Goal: Task Accomplishment & Management: Complete application form

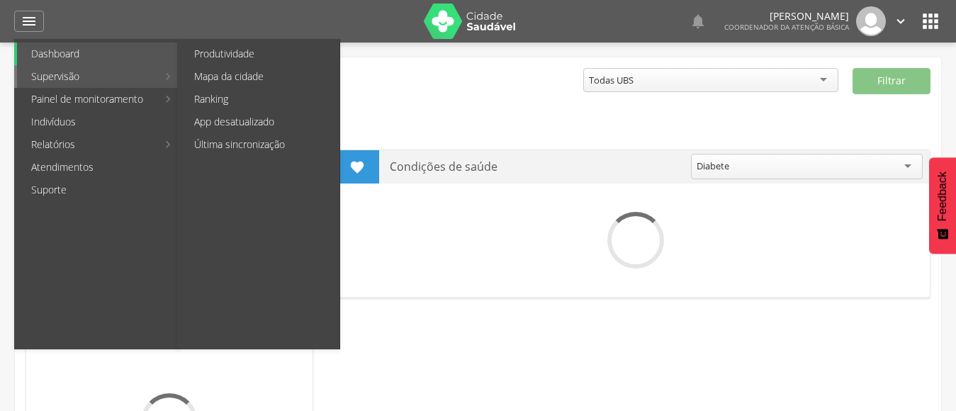
click at [104, 79] on link "Supervisão" at bounding box center [87, 76] width 140 height 23
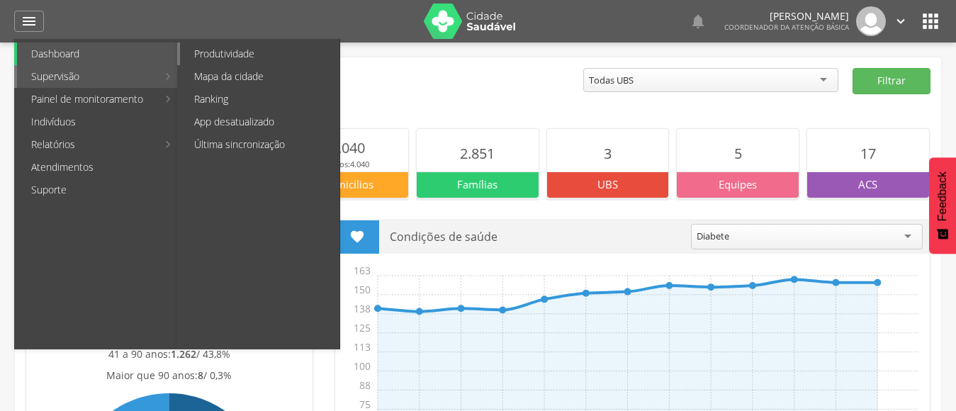
click at [208, 55] on link "Produtividade" at bounding box center [259, 54] width 159 height 23
type input "**********"
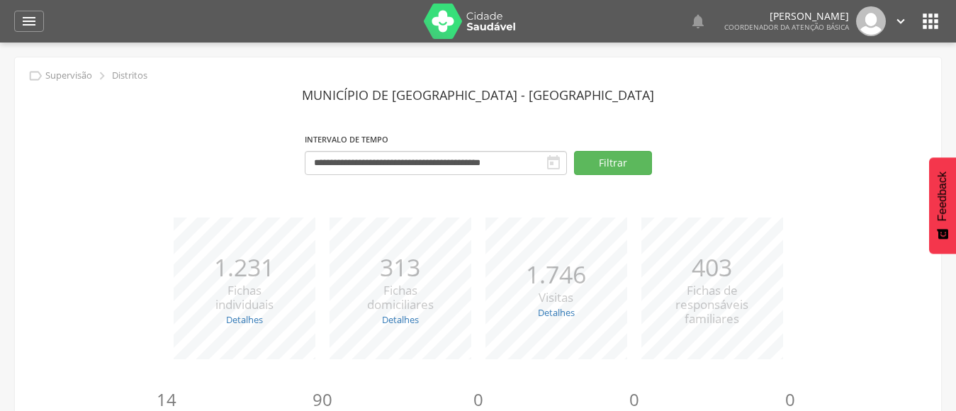
scroll to position [175, 0]
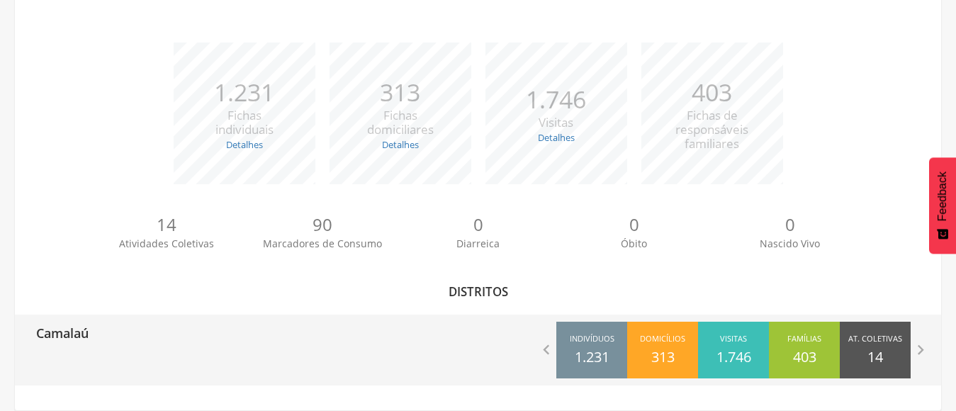
click at [94, 330] on div "Camalaú" at bounding box center [247, 332] width 464 height 35
type input "**********"
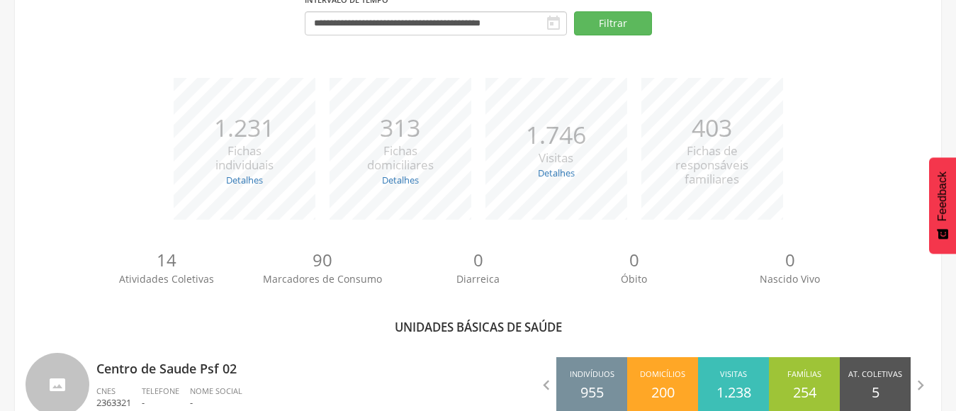
scroll to position [175, 0]
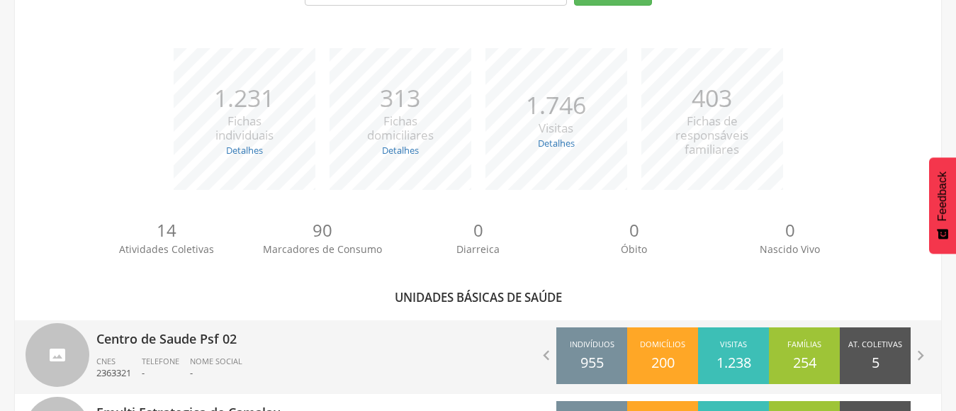
click at [149, 339] on p "Centro de Saude Psf 02" at bounding box center [281, 334] width 371 height 28
type input "**********"
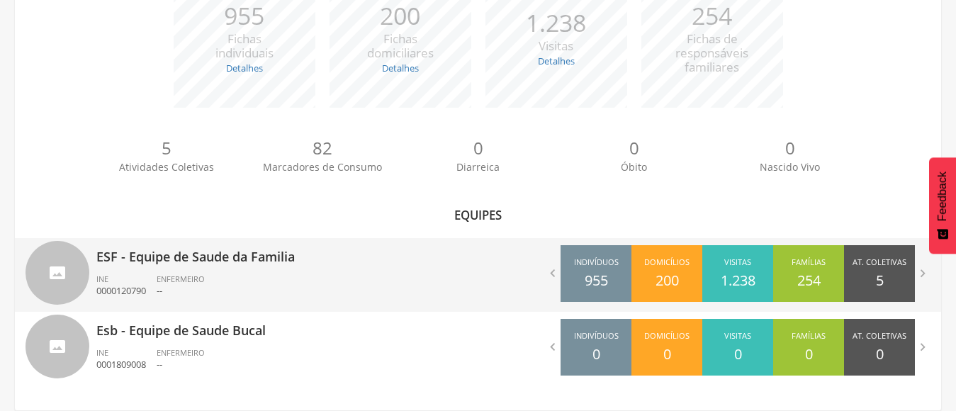
click at [179, 279] on span "ENFERMEIRO" at bounding box center [181, 279] width 48 height 11
type input "**********"
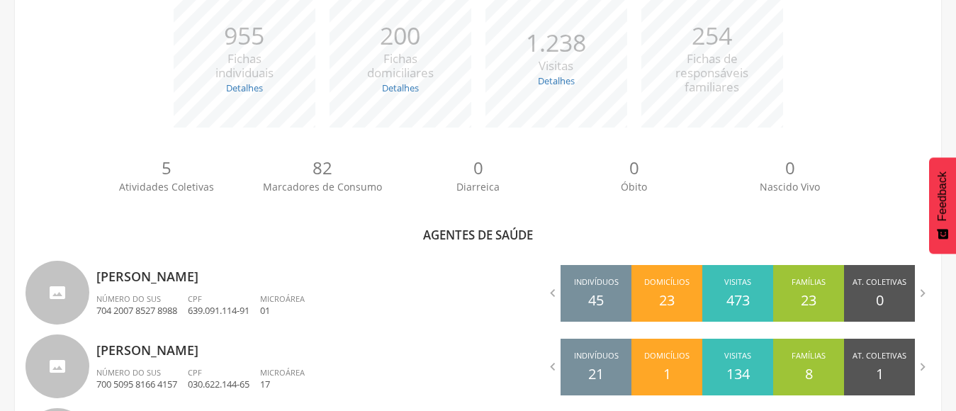
scroll to position [541, 0]
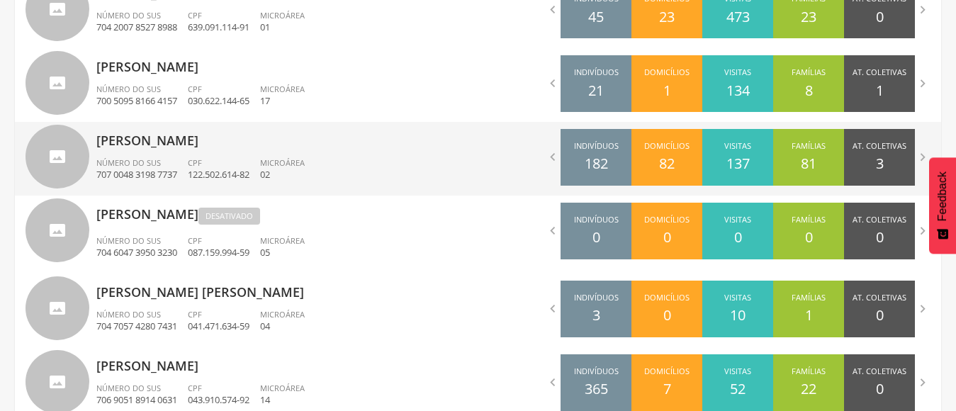
click at [182, 150] on div "[PERSON_NAME] Número do SUS 707 0048 3198 7737 CPF 122.502.614-82 Microárea 02" at bounding box center [281, 159] width 371 height 74
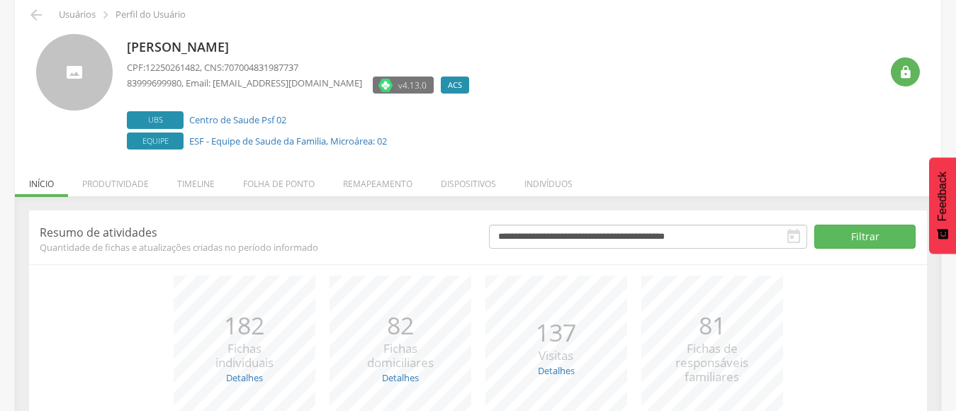
scroll to position [193, 0]
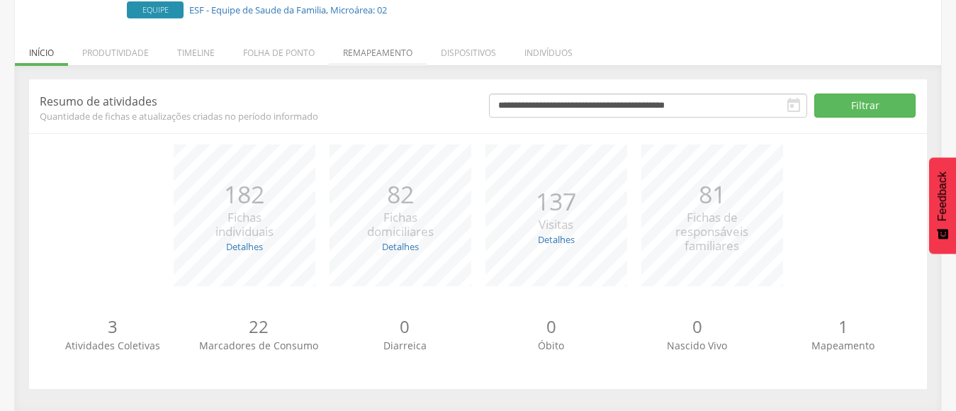
click at [383, 49] on li "Remapeamento" at bounding box center [378, 49] width 98 height 33
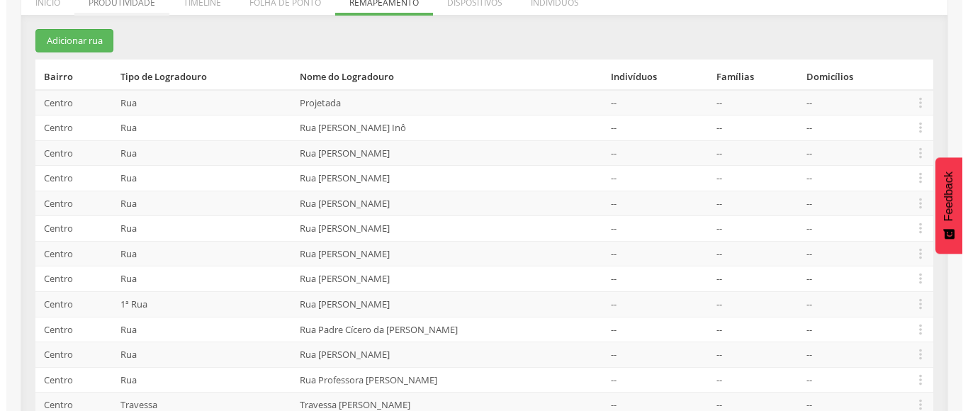
scroll to position [164, 0]
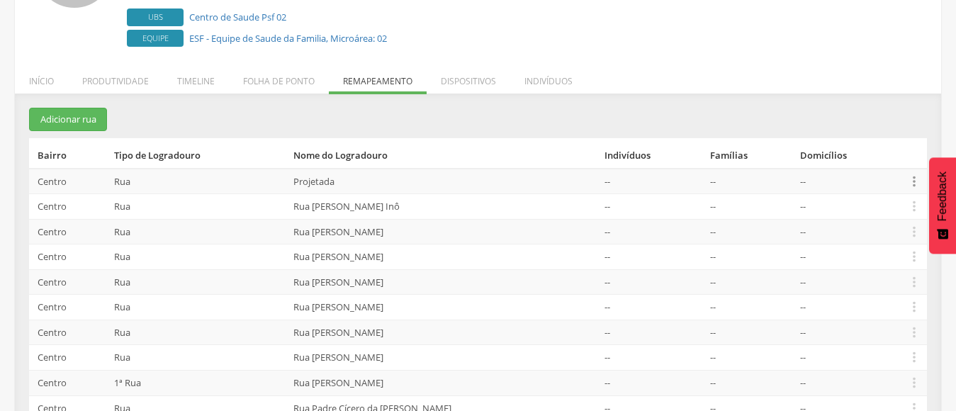
click at [914, 184] on icon "" at bounding box center [915, 182] width 16 height 16
click at [844, 85] on link "Editar" at bounding box center [865, 91] width 112 height 18
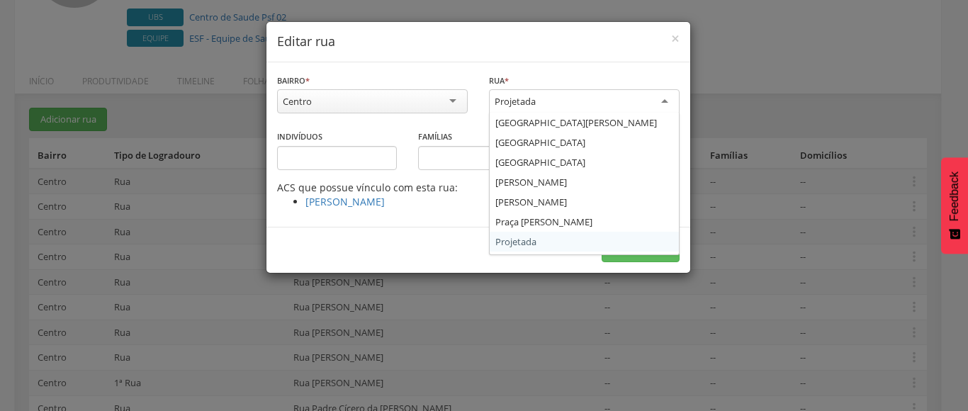
click at [558, 99] on div "Projetada" at bounding box center [584, 102] width 191 height 26
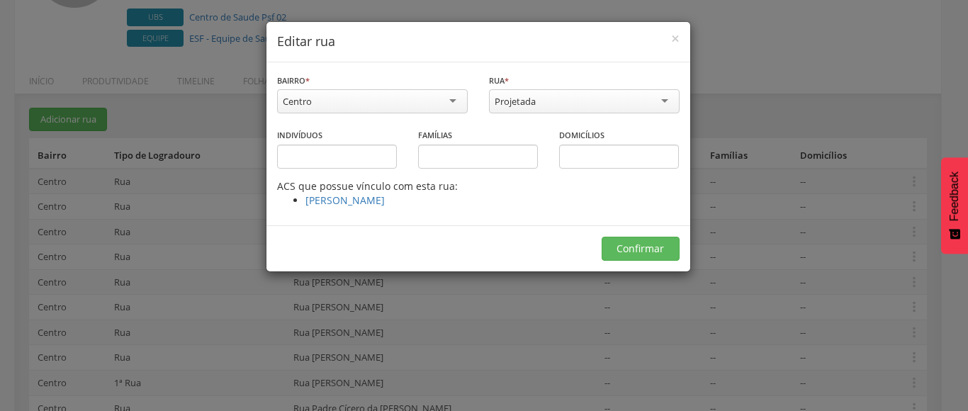
click at [558, 99] on div "Projetada" at bounding box center [584, 101] width 191 height 24
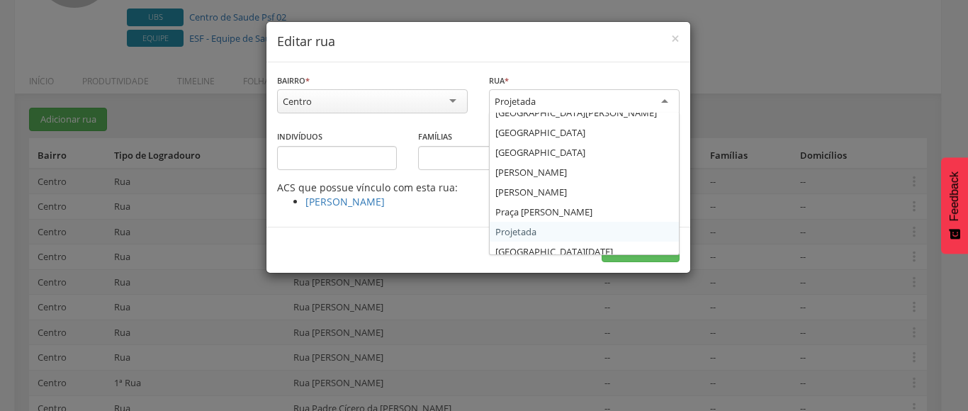
click at [558, 99] on div "Projetada" at bounding box center [584, 102] width 191 height 26
click at [526, 248] on form "Bairro * ****** Centro Centro Zona Rural Informe o bairro Rua * ********* Proje…" at bounding box center [478, 167] width 424 height 211
click at [548, 102] on div "Projetada" at bounding box center [584, 102] width 191 height 26
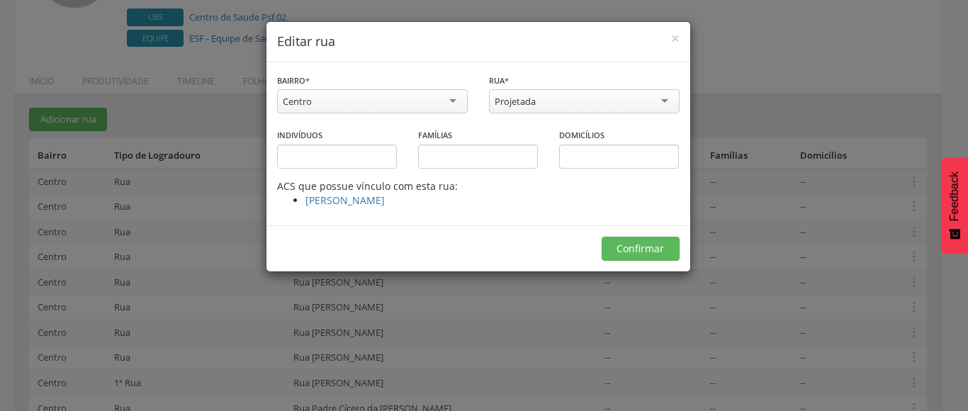
click at [381, 130] on div "Indivíduos" at bounding box center [337, 148] width 120 height 41
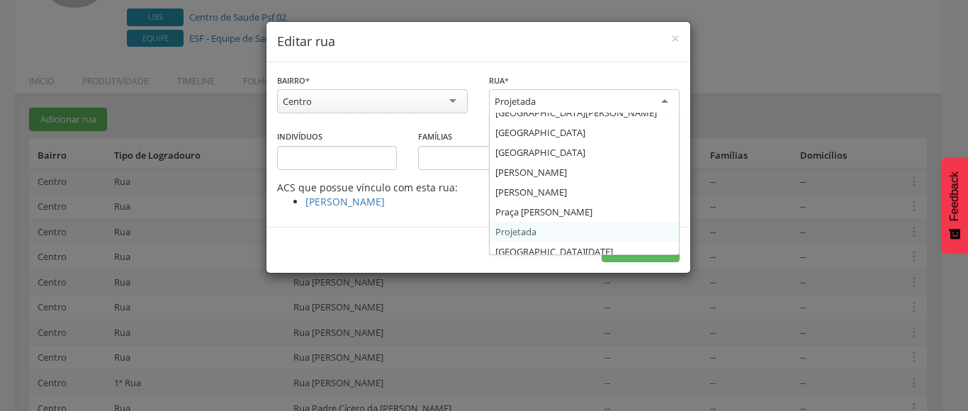
click at [563, 98] on div "Projetada" at bounding box center [584, 102] width 191 height 26
click at [541, 247] on form "Bairro * ****** Centro Centro Zona Rural Informe o bairro Rua * ********* Proje…" at bounding box center [478, 167] width 424 height 211
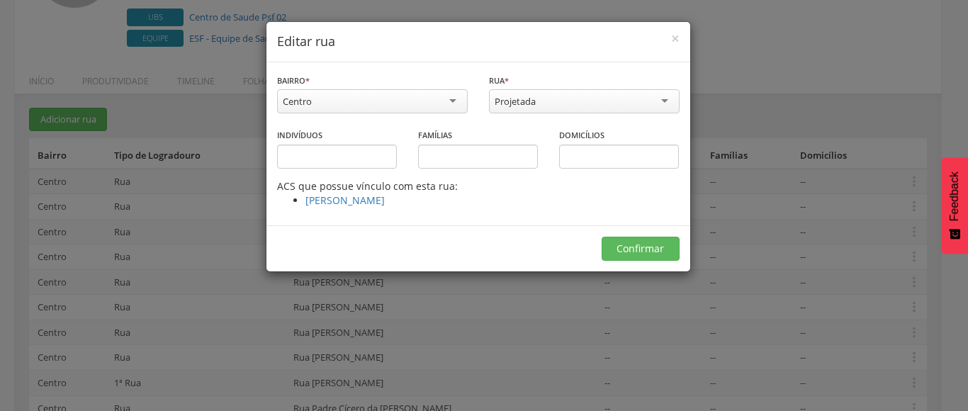
click at [549, 99] on div "Projetada" at bounding box center [584, 101] width 191 height 24
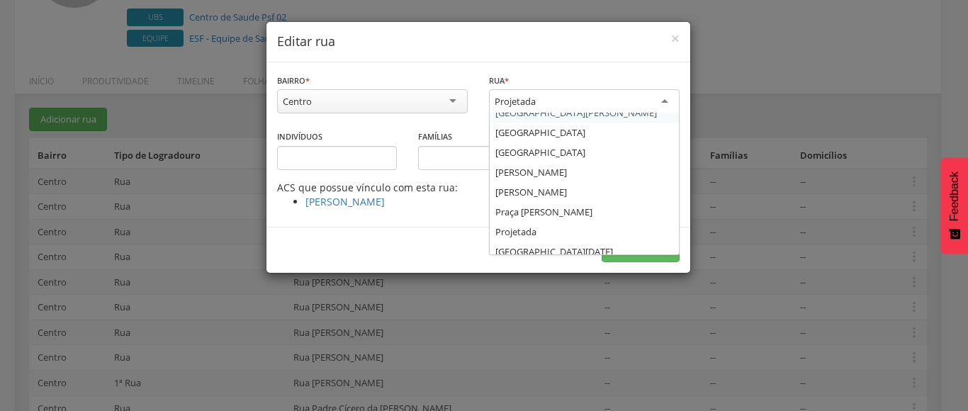
click at [534, 68] on div "Bairro * ****** Centro Centro Zona Rural Informe o bairro Rua * ********* Proje…" at bounding box center [478, 144] width 424 height 164
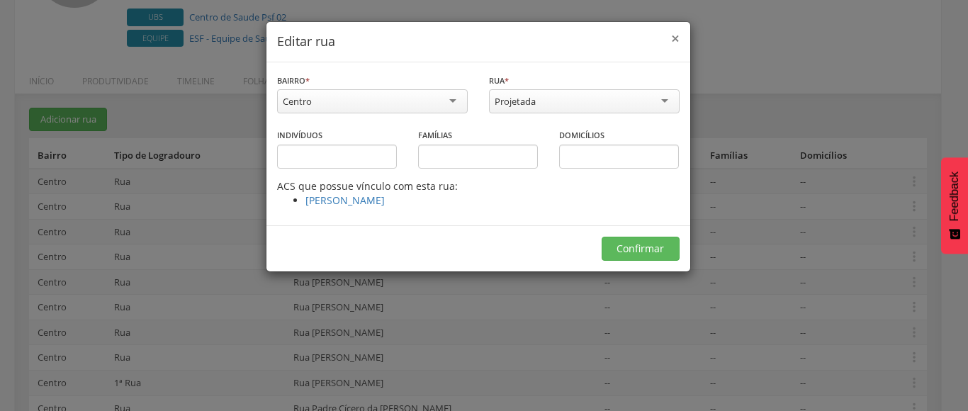
click at [676, 37] on span "×" at bounding box center [675, 38] width 9 height 20
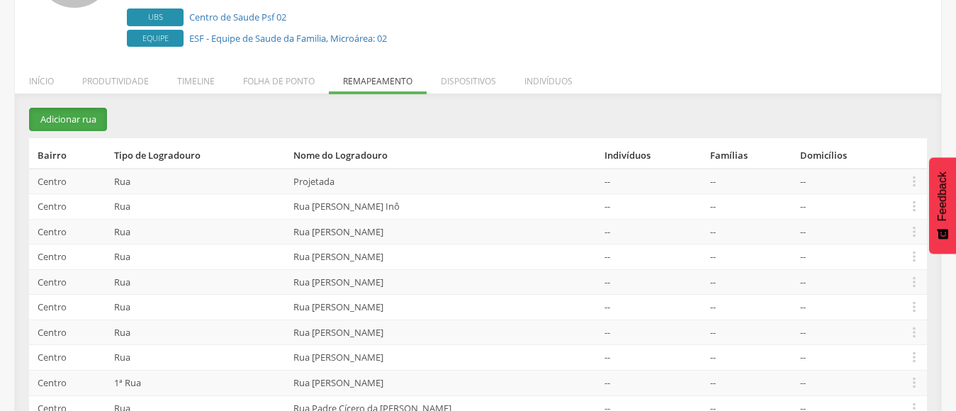
click at [72, 116] on button "Adicionar rua" at bounding box center [68, 119] width 78 height 23
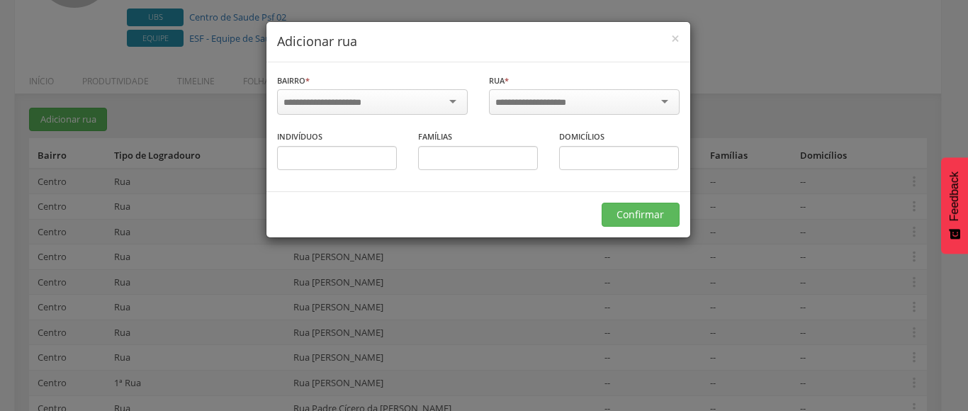
click at [356, 100] on input "select-one" at bounding box center [330, 102] width 92 height 13
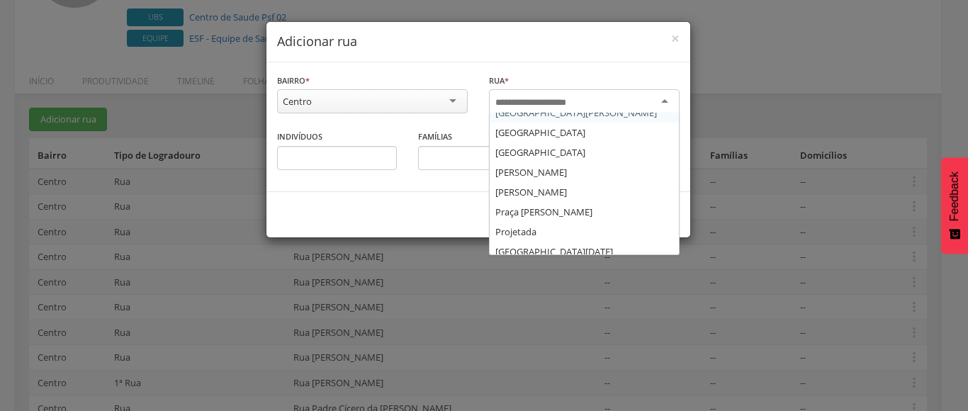
click at [537, 102] on input "select-one" at bounding box center [538, 102] width 87 height 13
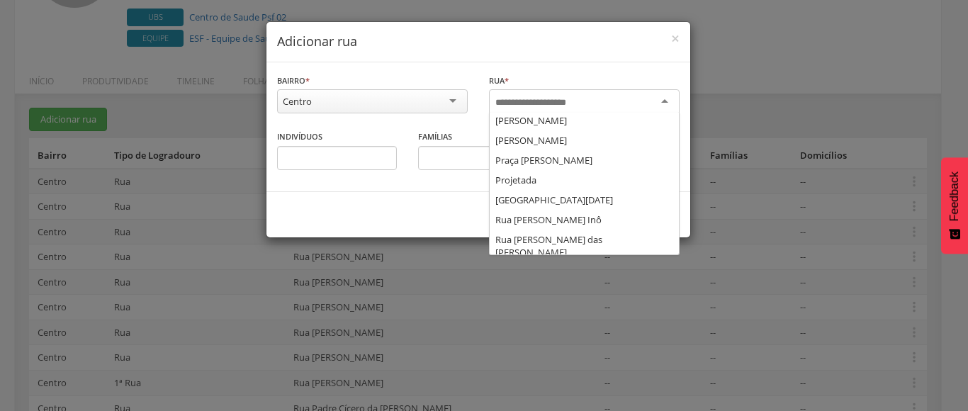
scroll to position [0, 0]
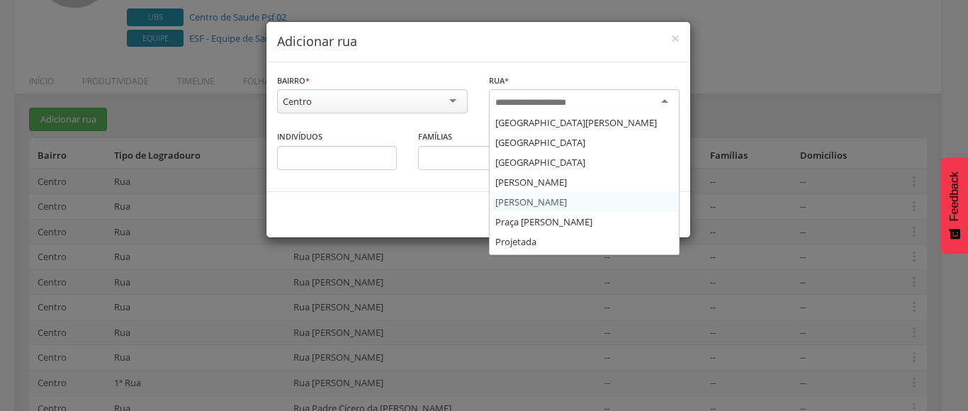
type input "*"
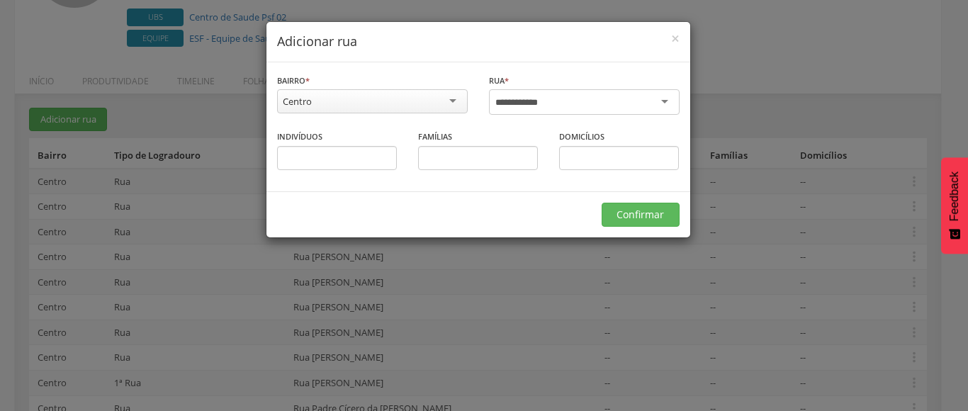
type input "**********"
click at [508, 130] on div "Famílias" at bounding box center [478, 149] width 120 height 41
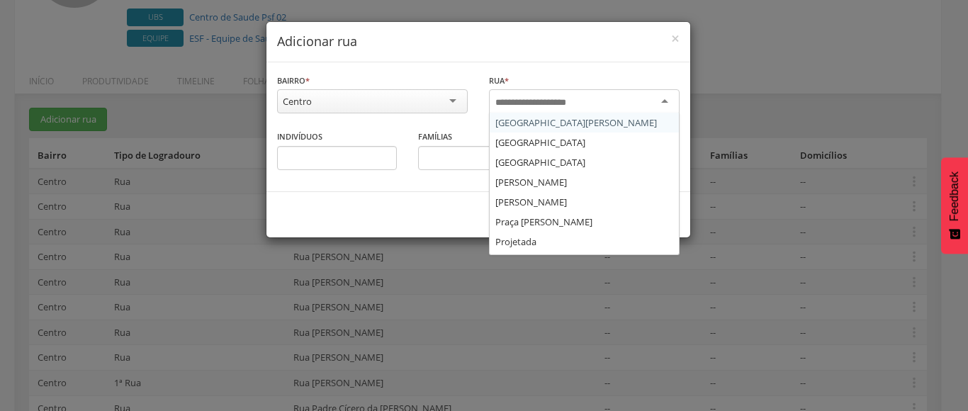
click at [552, 96] on input "select-one" at bounding box center [538, 102] width 87 height 13
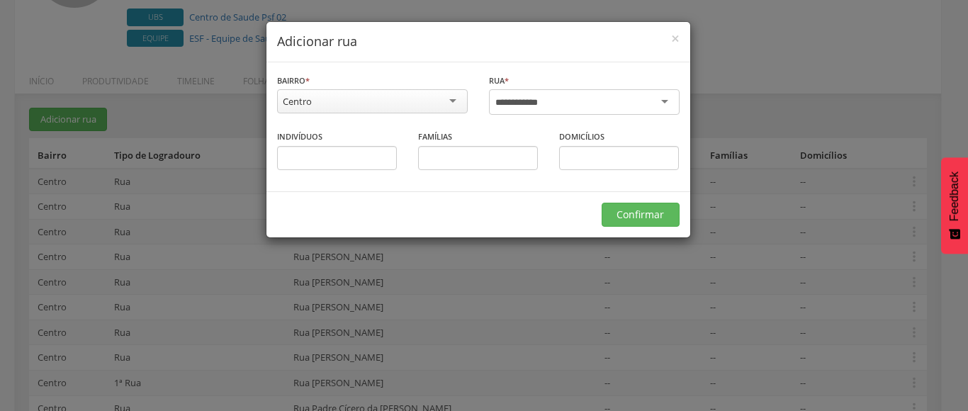
click at [552, 95] on div at bounding box center [584, 102] width 191 height 26
type input "**********"
click at [635, 215] on button "Confirmar" at bounding box center [641, 215] width 78 height 24
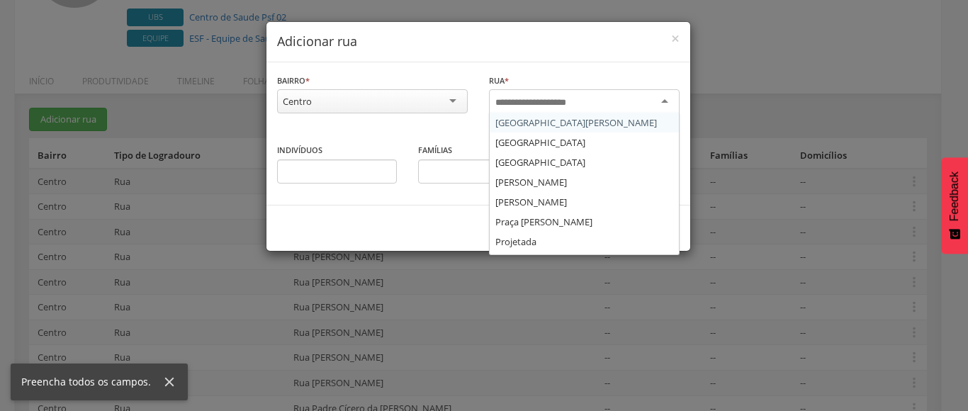
click at [539, 98] on input "select-one" at bounding box center [538, 102] width 87 height 13
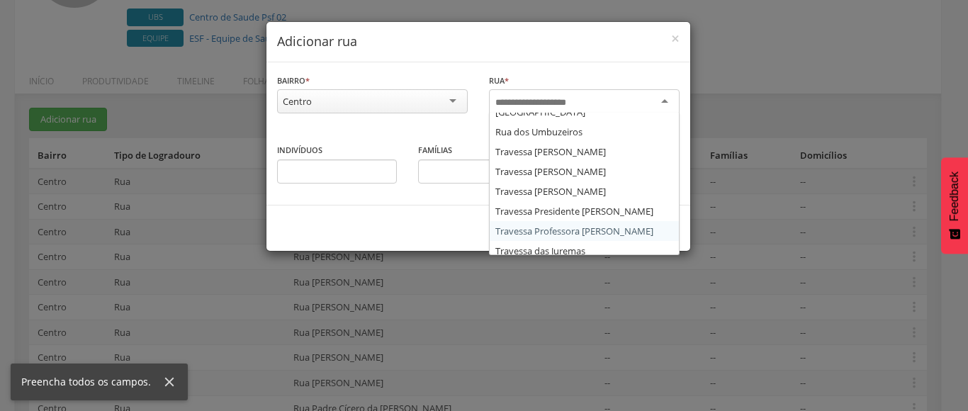
scroll to position [1524, 0]
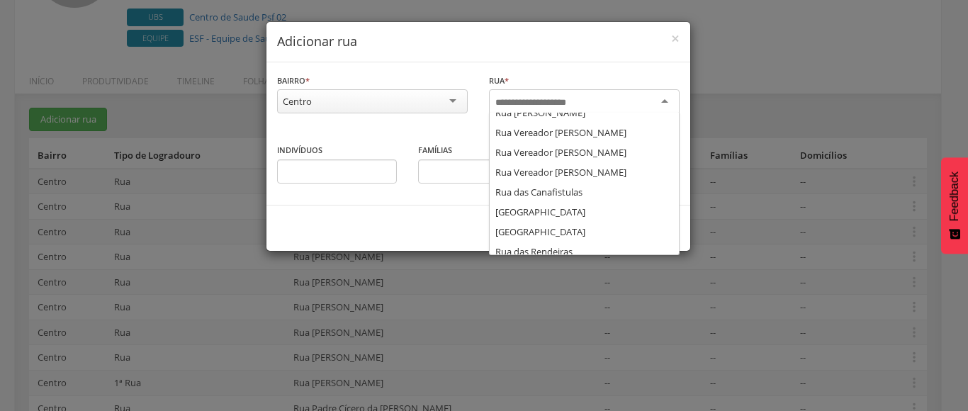
click at [527, 102] on input "select-one" at bounding box center [538, 102] width 87 height 13
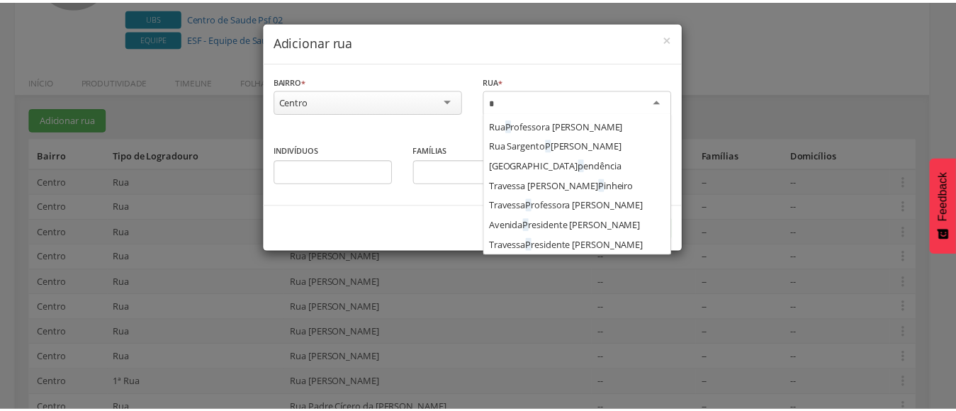
scroll to position [0, 0]
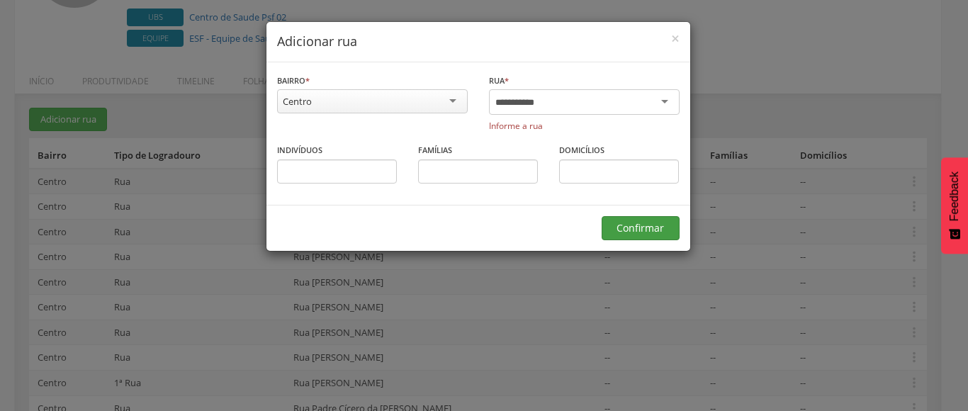
type input "**********"
click at [614, 220] on button "Confirmar" at bounding box center [641, 228] width 78 height 24
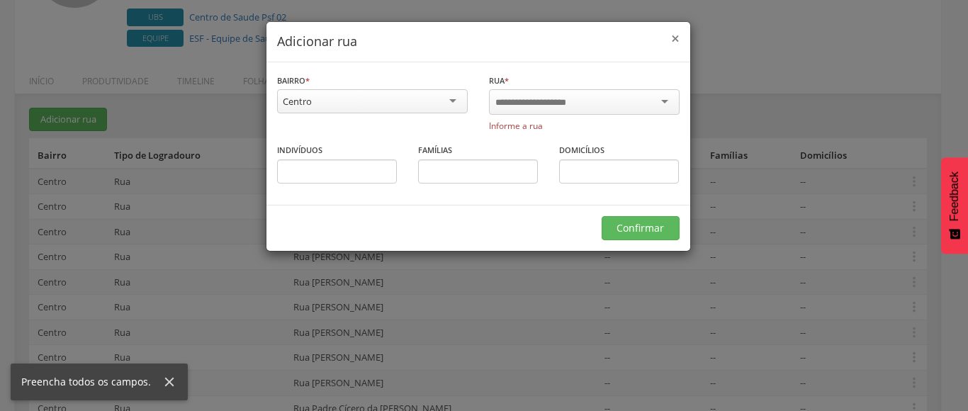
click at [676, 40] on span "×" at bounding box center [675, 38] width 9 height 20
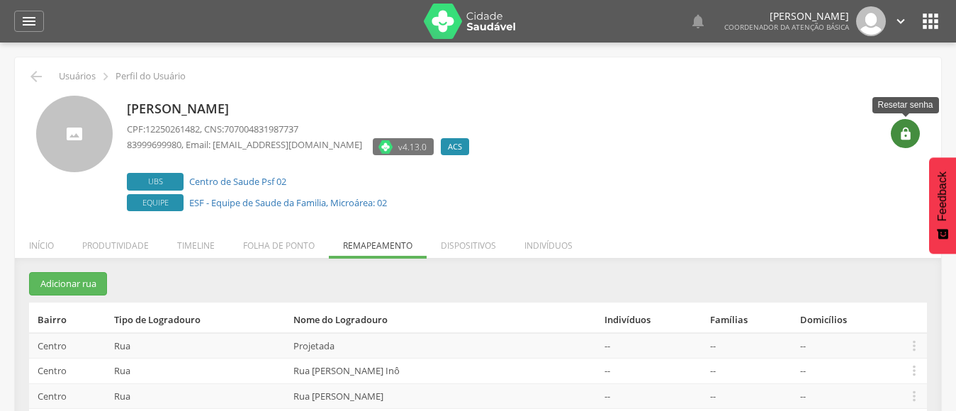
click at [902, 135] on icon "" at bounding box center [906, 134] width 14 height 14
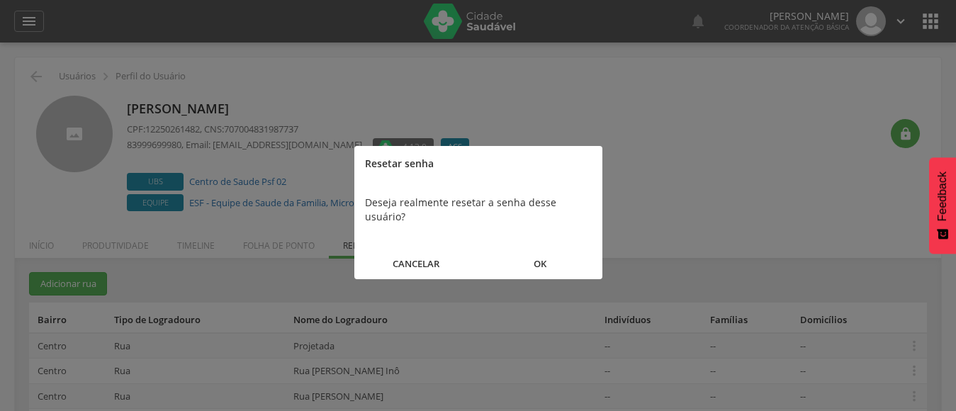
drag, startPoint x: 398, startPoint y: 246, endPoint x: 425, endPoint y: 233, distance: 30.4
click at [398, 249] on button "CANCELAR" at bounding box center [416, 264] width 124 height 30
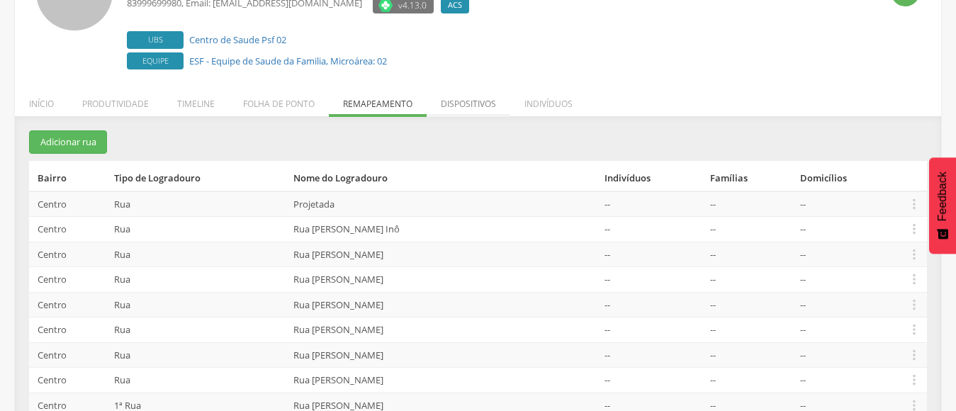
click at [472, 105] on li "Dispositivos" at bounding box center [469, 100] width 84 height 33
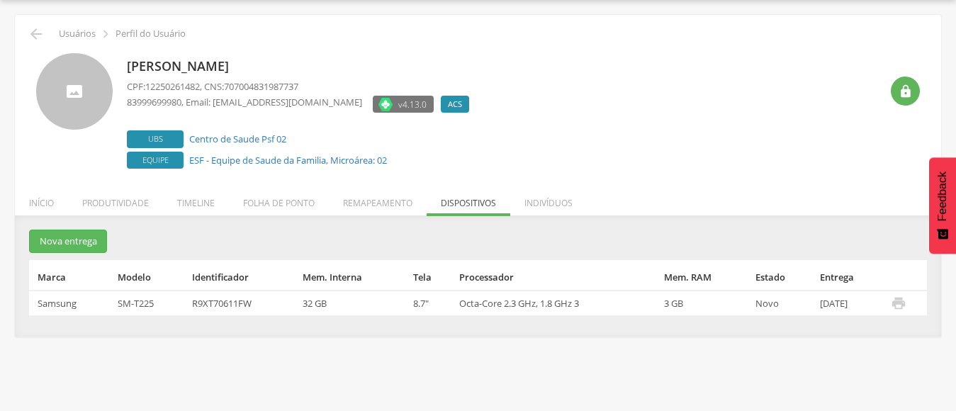
scroll to position [43, 0]
click at [550, 202] on li "Indivíduos" at bounding box center [548, 199] width 77 height 33
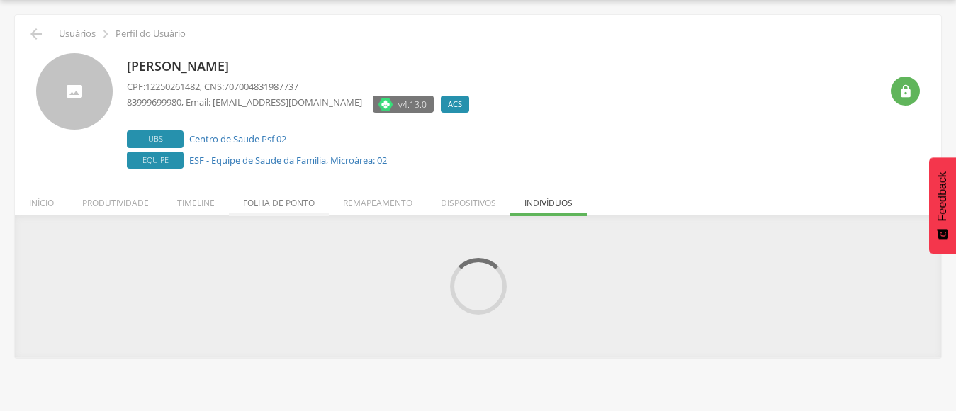
click at [285, 203] on li "Folha de ponto" at bounding box center [279, 199] width 100 height 33
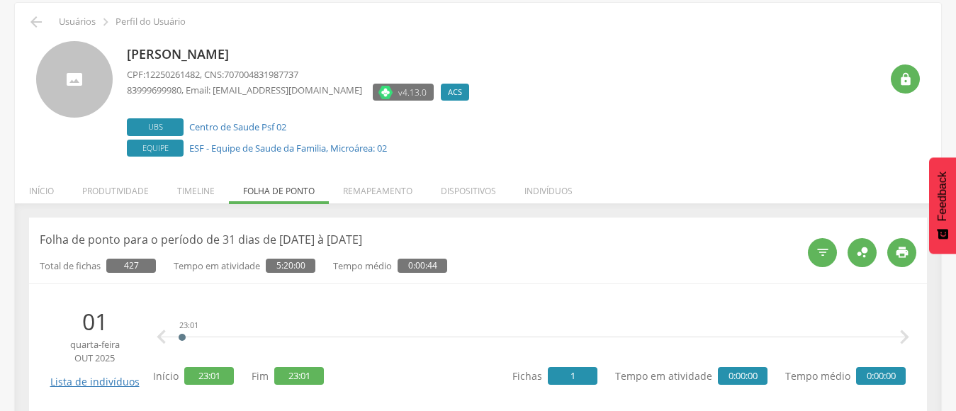
scroll to position [142, 0]
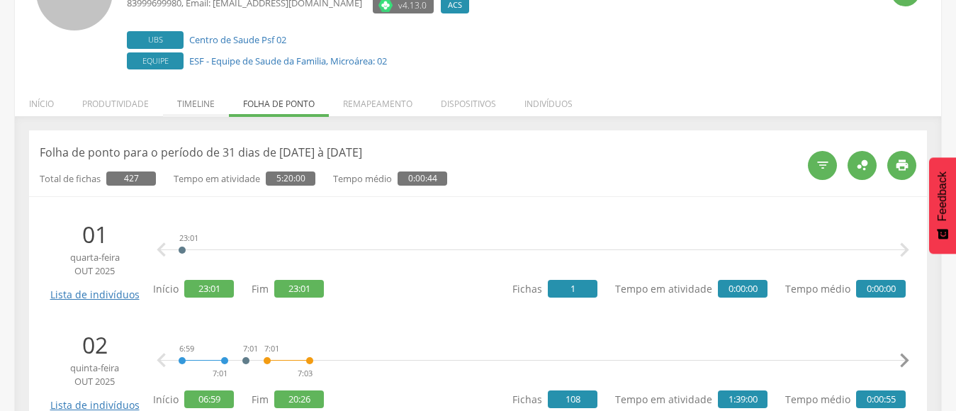
click at [188, 108] on li "Timeline" at bounding box center [196, 100] width 66 height 33
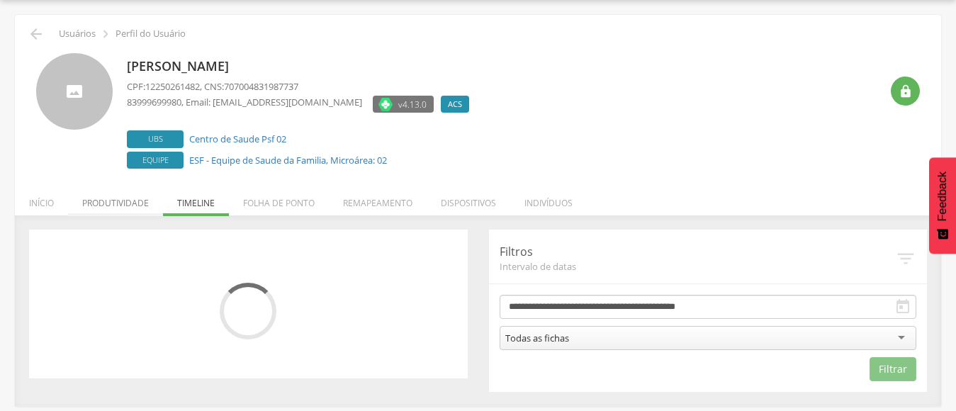
click at [108, 207] on li "Produtividade" at bounding box center [115, 199] width 95 height 33
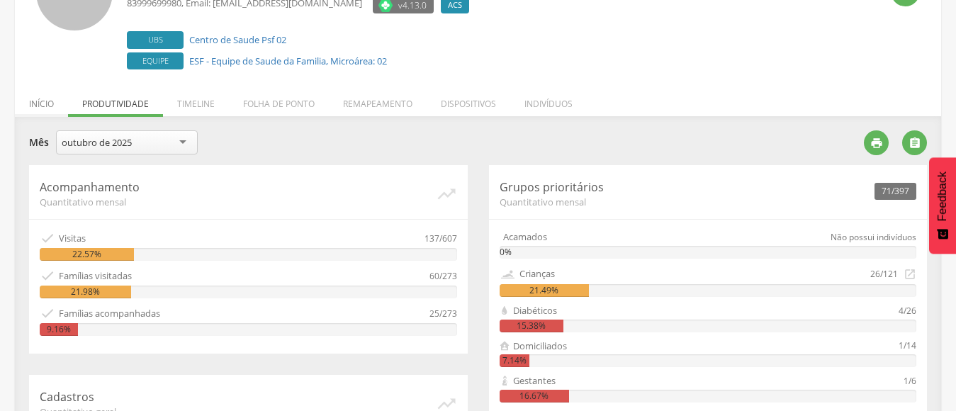
click at [50, 96] on li "Início" at bounding box center [41, 100] width 53 height 33
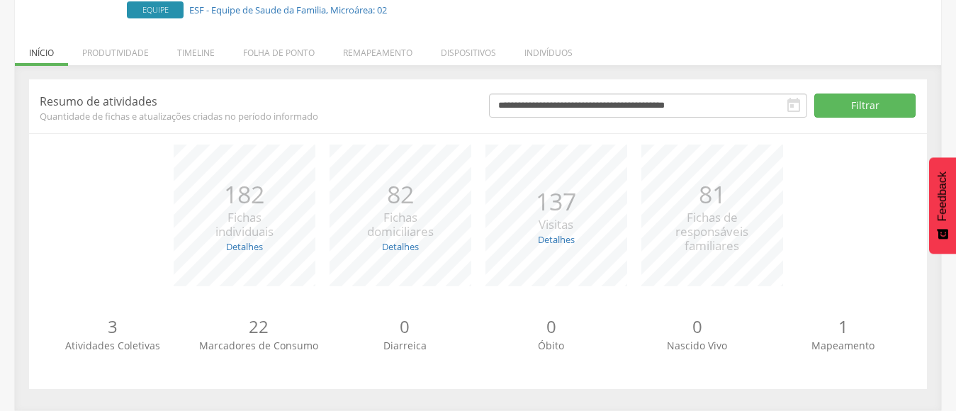
scroll to position [0, 0]
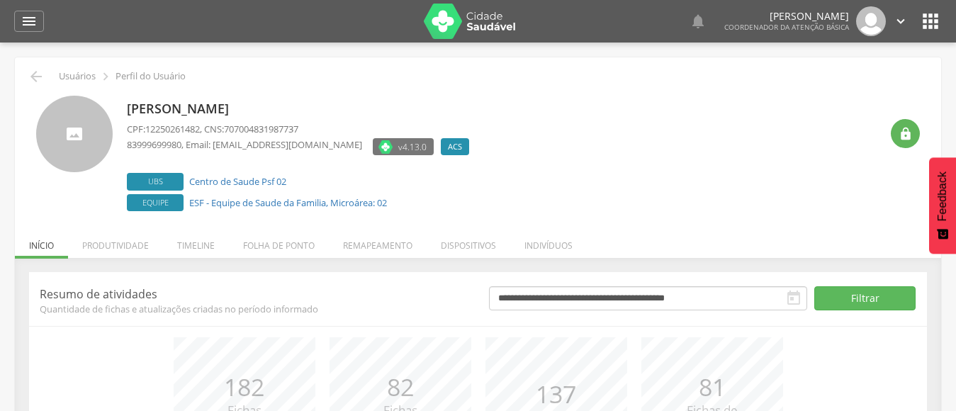
click at [928, 20] on icon "" at bounding box center [930, 21] width 23 height 23
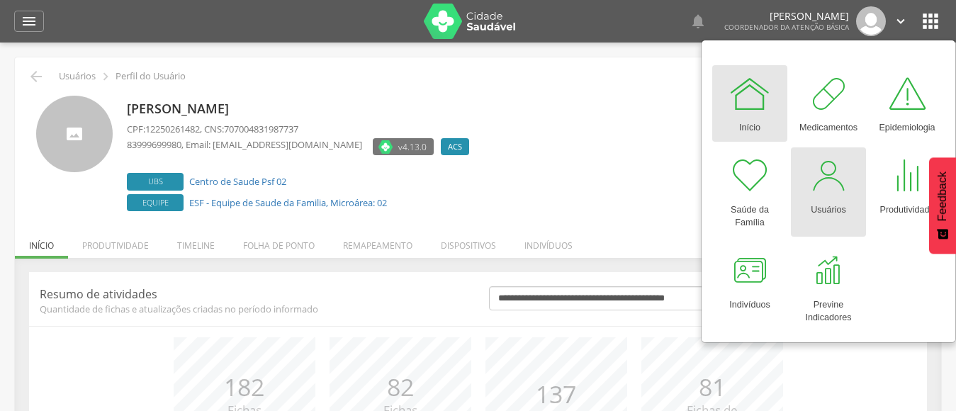
click at [827, 198] on div "Usuários" at bounding box center [828, 207] width 35 height 20
